Goal: Find specific page/section: Find specific page/section

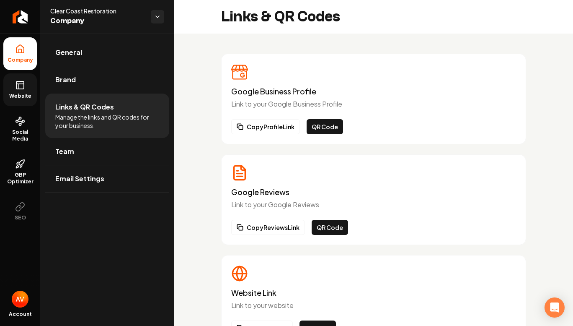
click at [19, 100] on link "Website" at bounding box center [20, 89] width 34 height 33
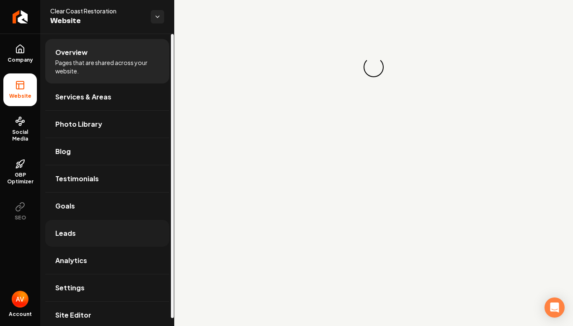
click at [53, 234] on link "Leads" at bounding box center [107, 233] width 124 height 27
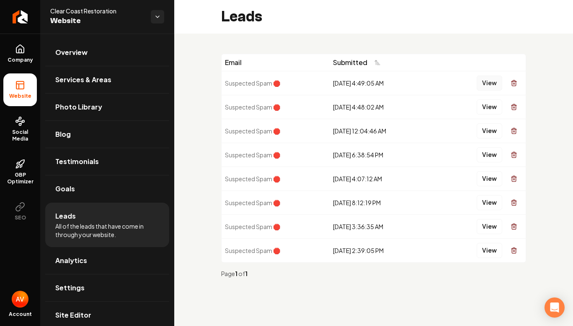
click at [495, 85] on button "View" at bounding box center [490, 82] width 26 height 15
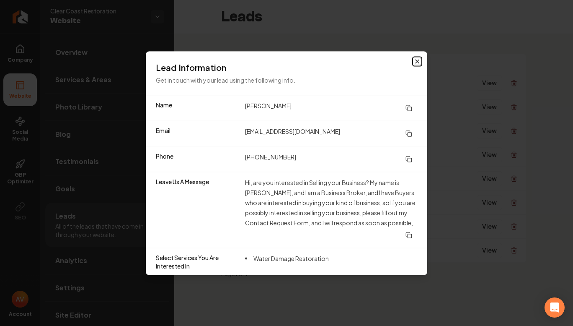
click at [418, 58] on icon "button" at bounding box center [417, 61] width 7 height 7
